Goal: Book appointment/travel/reservation

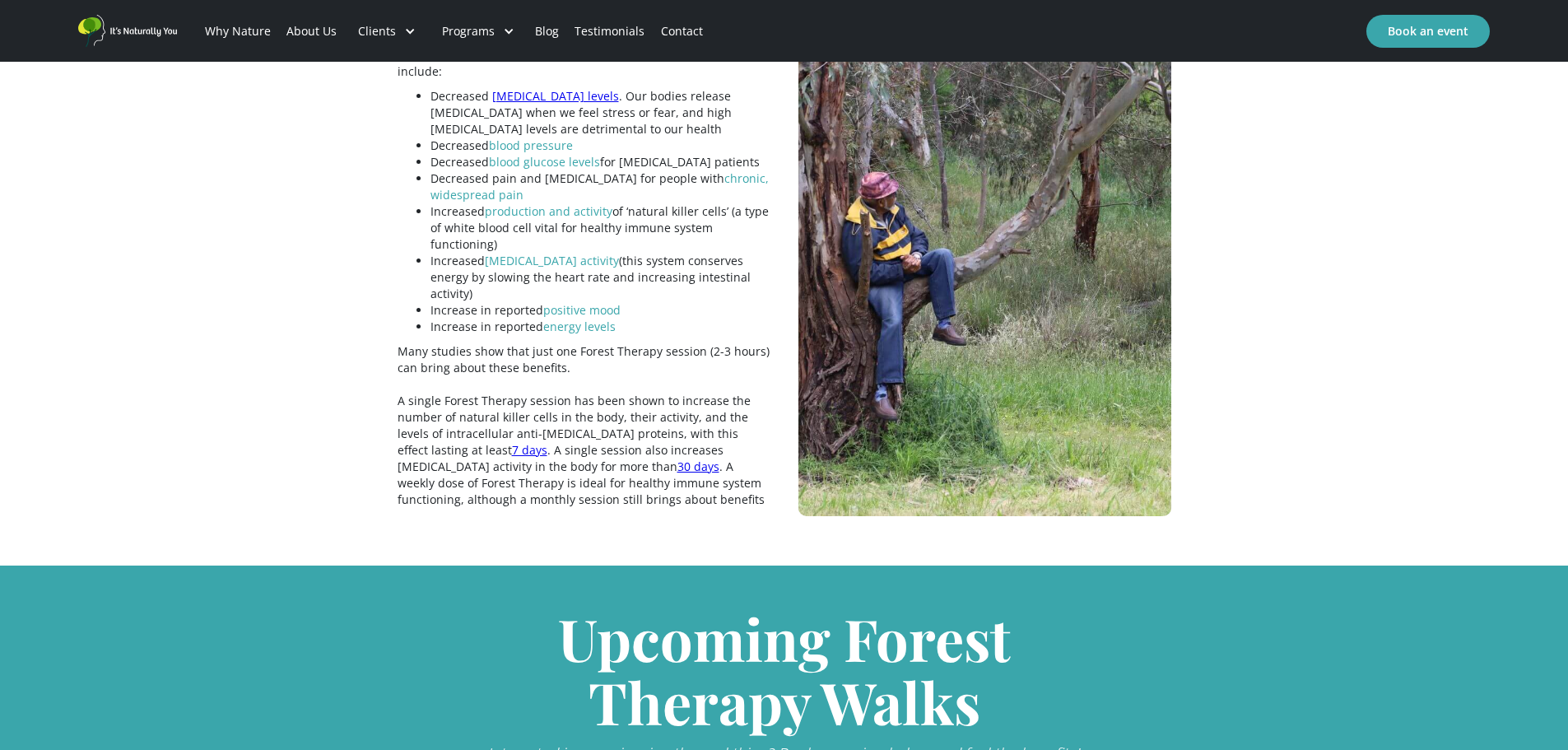
scroll to position [3276, 0]
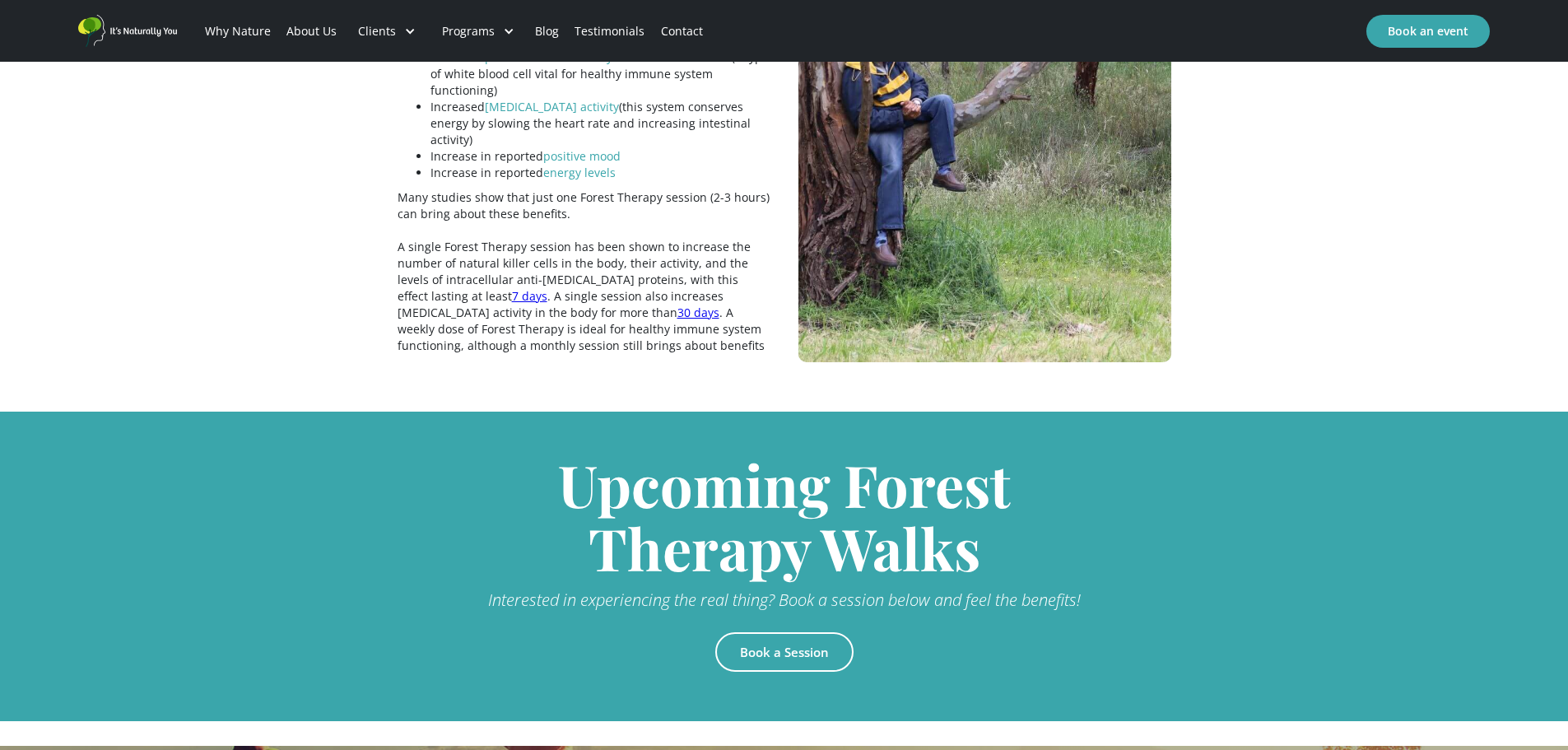
click at [771, 632] on link "Book a Session" at bounding box center [784, 652] width 138 height 39
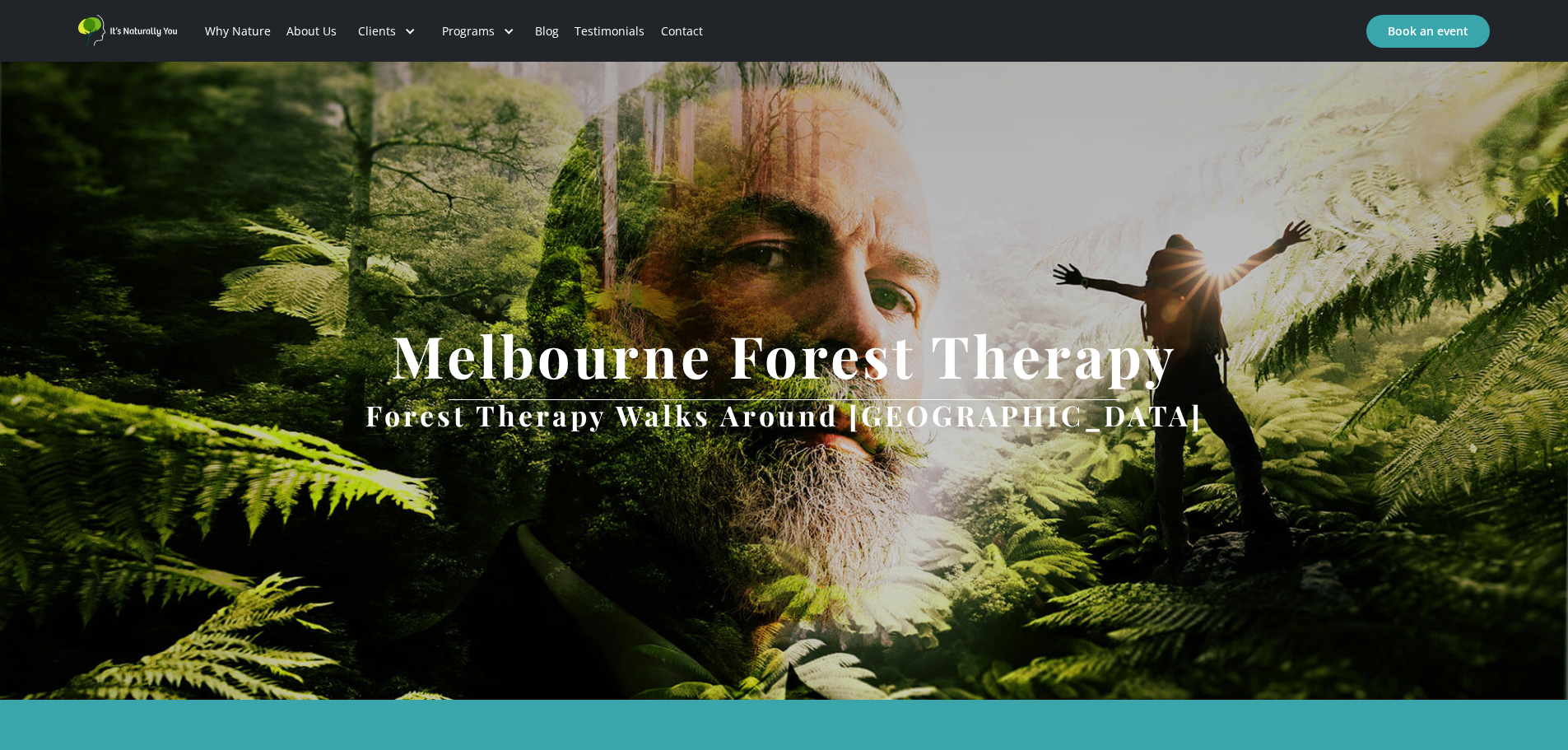
scroll to position [3276, 0]
